Goal: Browse casually: Explore the website without a specific task or goal

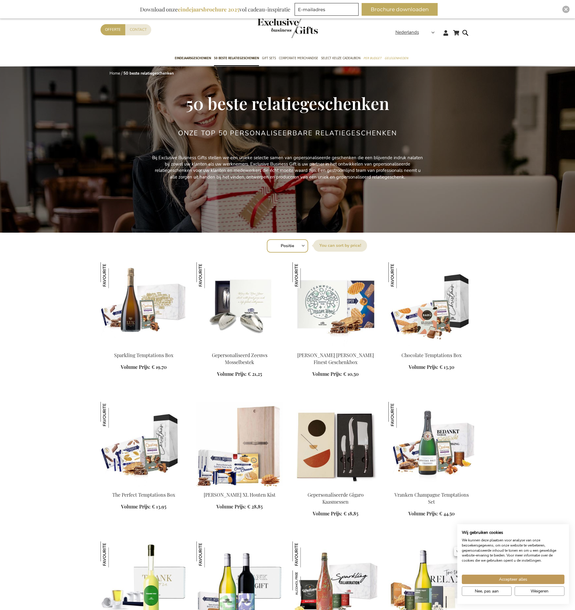
scroll to position [658, 0]
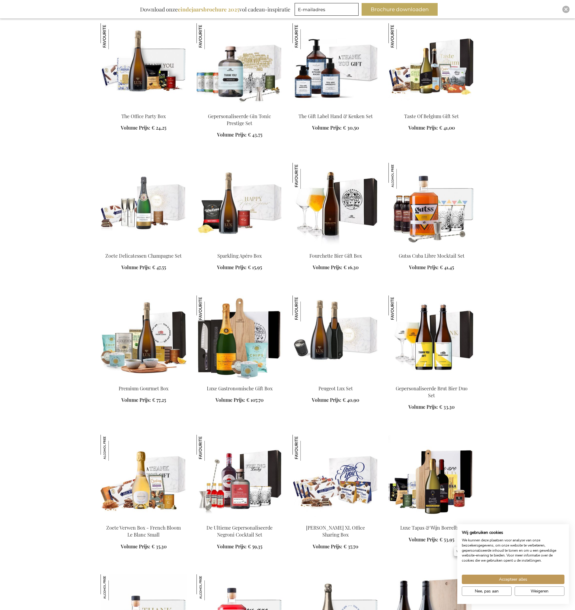
scroll to position [1437, 0]
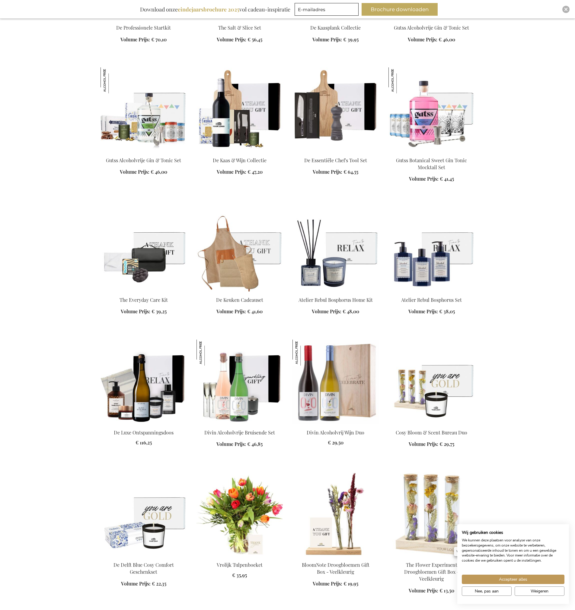
scroll to position [2386, 0]
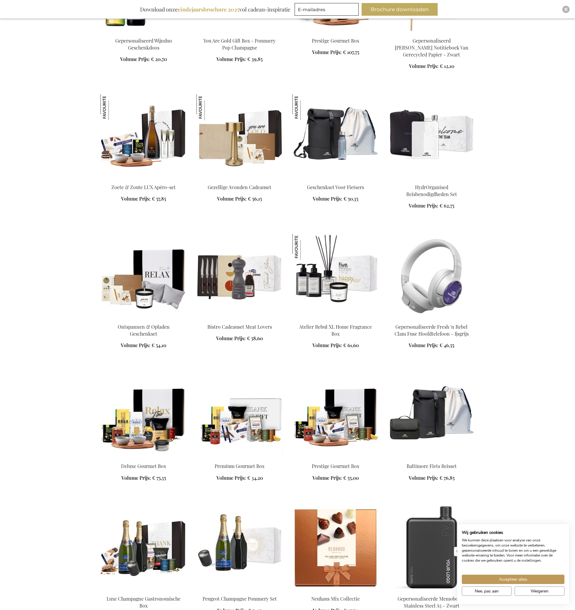
scroll to position [3039, 0]
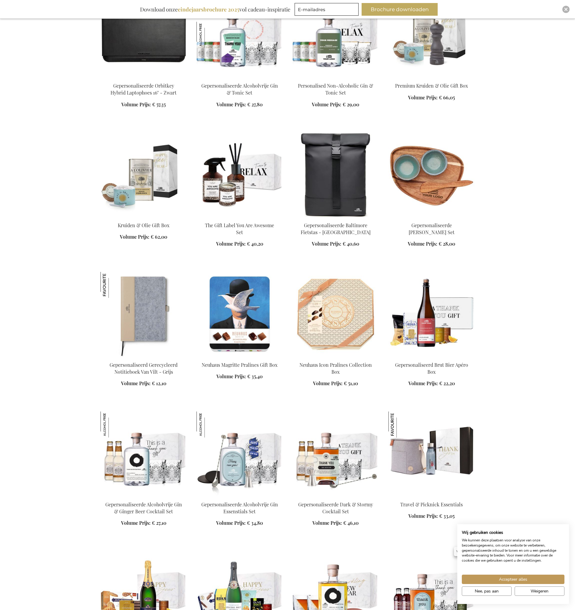
scroll to position [3097, 0]
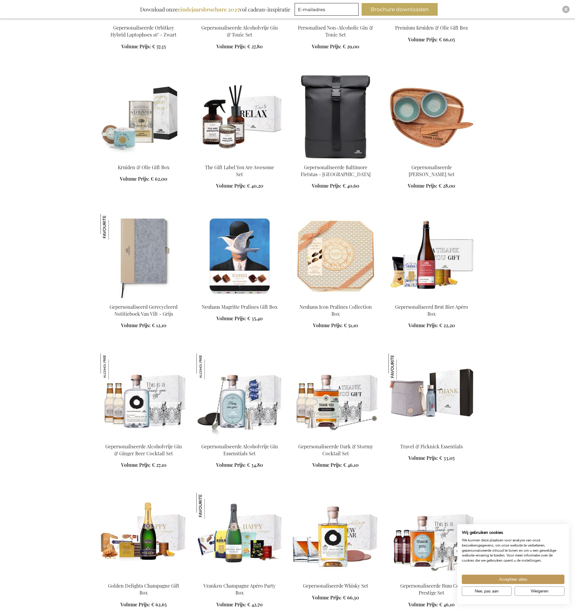
scroll to position [3992, 0]
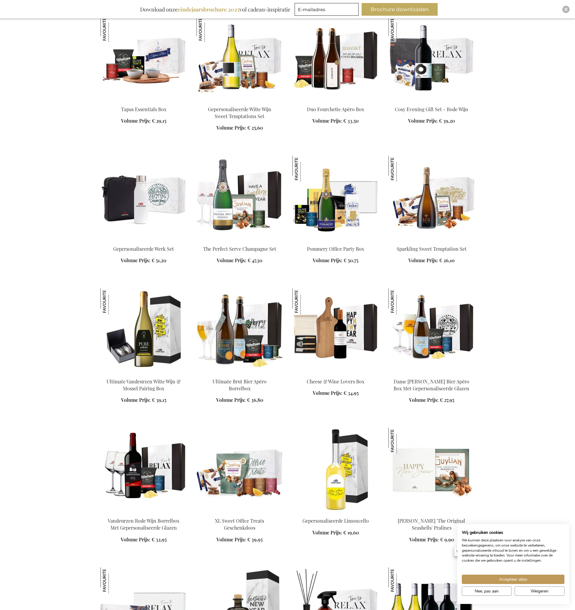
scroll to position [4903, 0]
